Goal: Find specific page/section: Find specific page/section

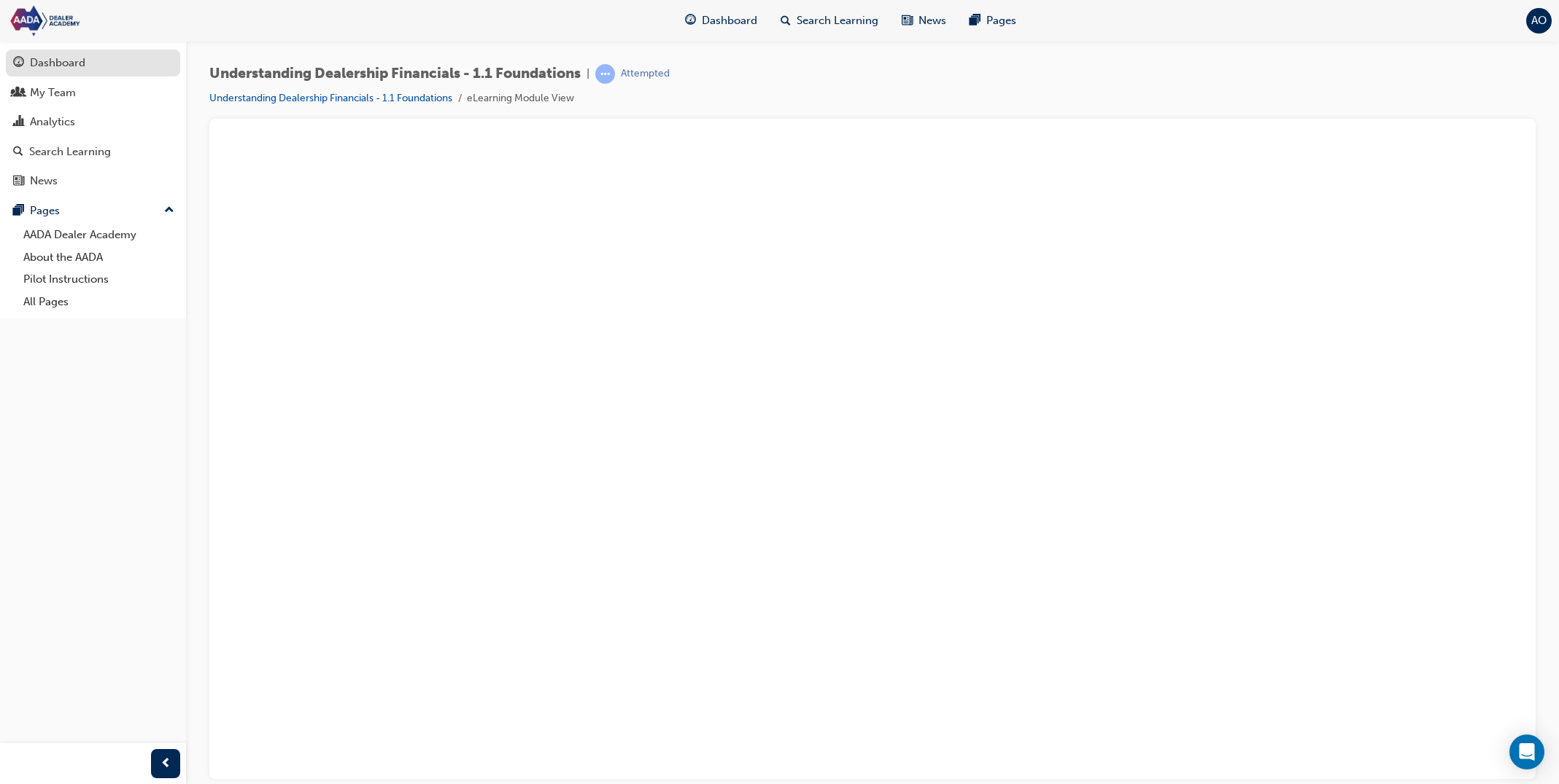
click at [116, 59] on div "Dashboard" at bounding box center [92, 62] width 159 height 18
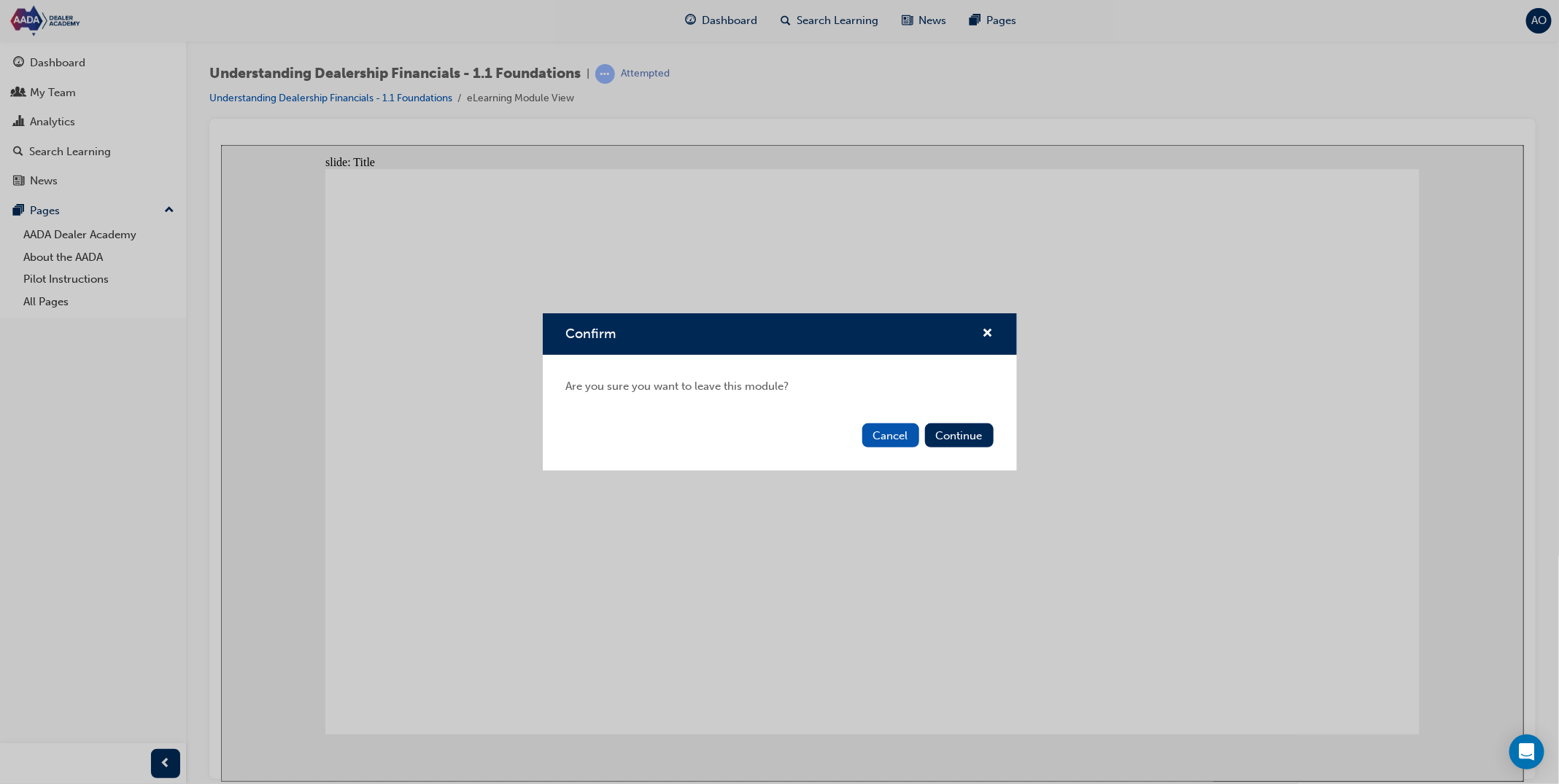
drag, startPoint x: 955, startPoint y: 433, endPoint x: 941, endPoint y: 430, distance: 14.3
click at [955, 432] on button "Continue" at bounding box center [959, 436] width 68 height 24
